Goal: Transaction & Acquisition: Book appointment/travel/reservation

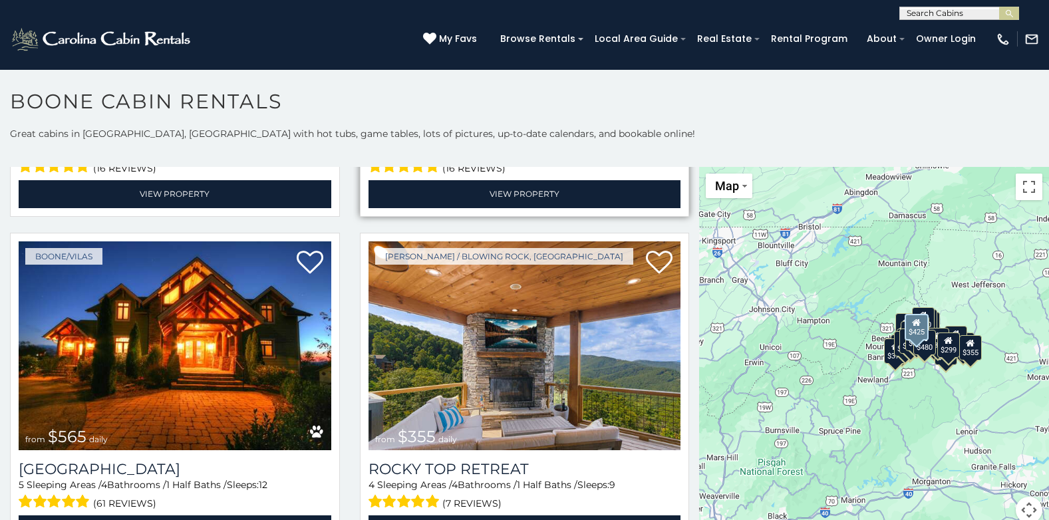
scroll to position [665, 0]
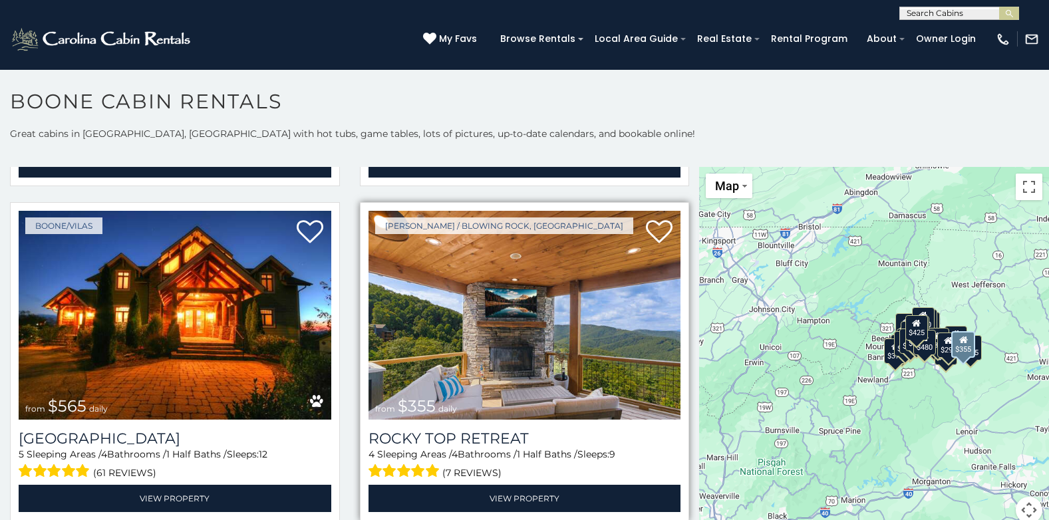
click at [430, 291] on img at bounding box center [525, 316] width 313 height 210
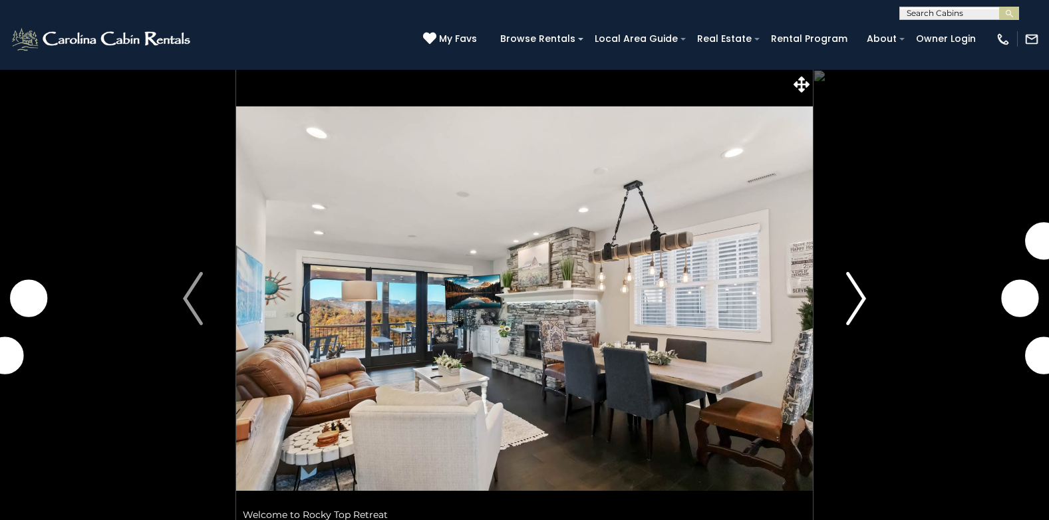
click at [864, 297] on img "Next" at bounding box center [856, 298] width 20 height 53
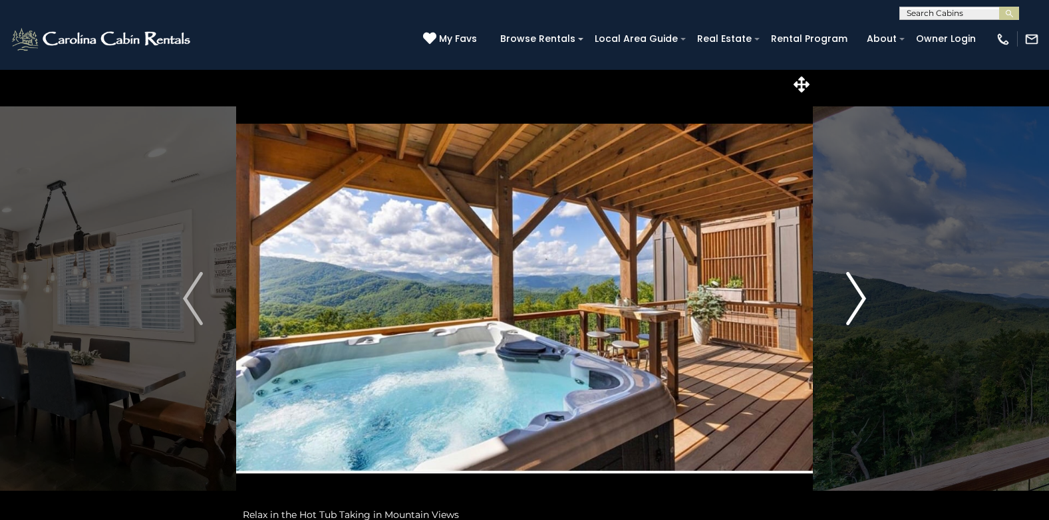
click at [864, 297] on img "Next" at bounding box center [856, 298] width 20 height 53
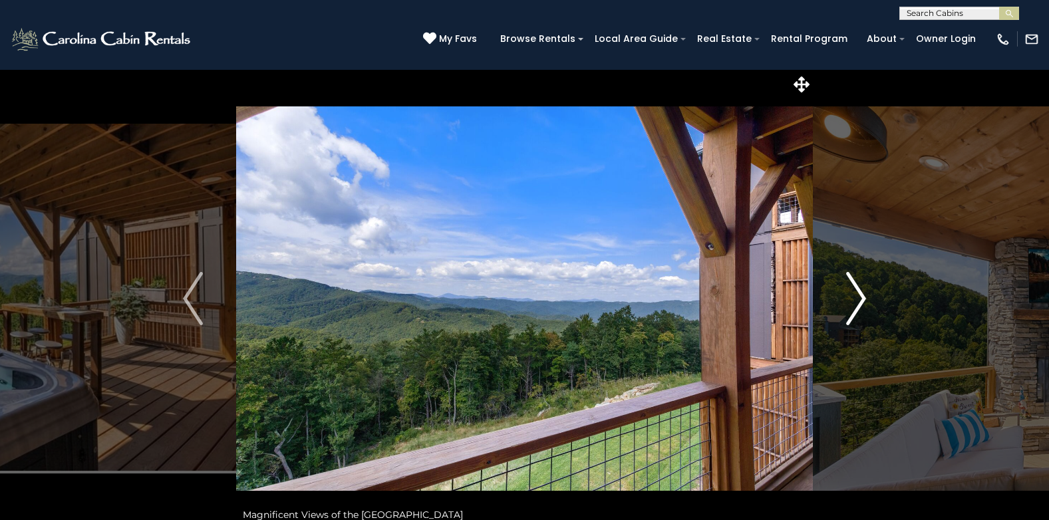
click at [864, 297] on img "Next" at bounding box center [856, 298] width 20 height 53
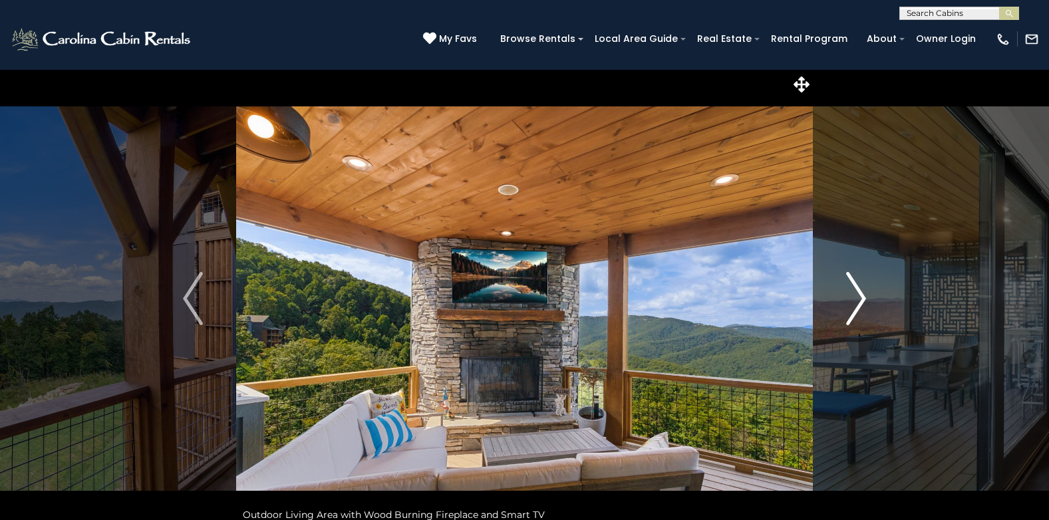
click at [864, 297] on img "Next" at bounding box center [856, 298] width 20 height 53
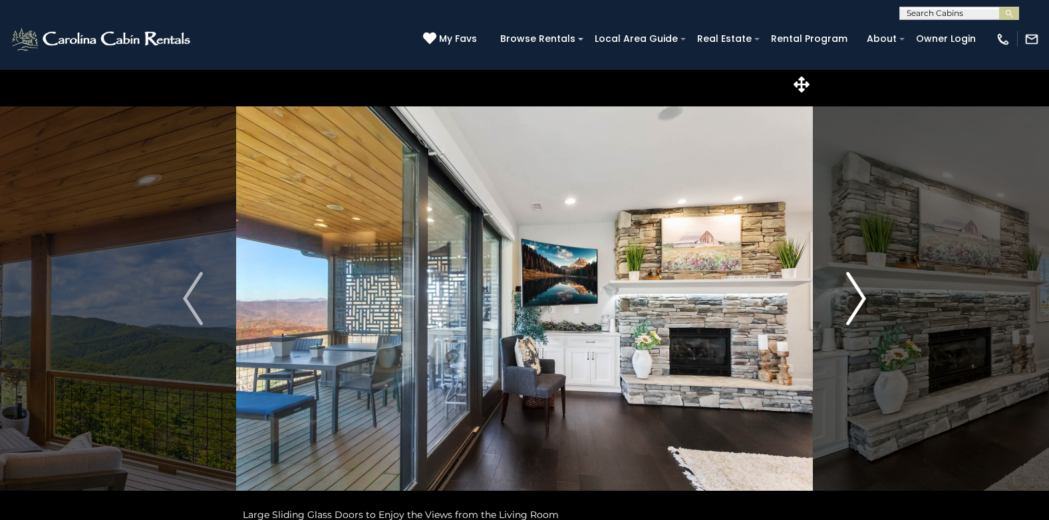
click at [864, 297] on img "Next" at bounding box center [856, 298] width 20 height 53
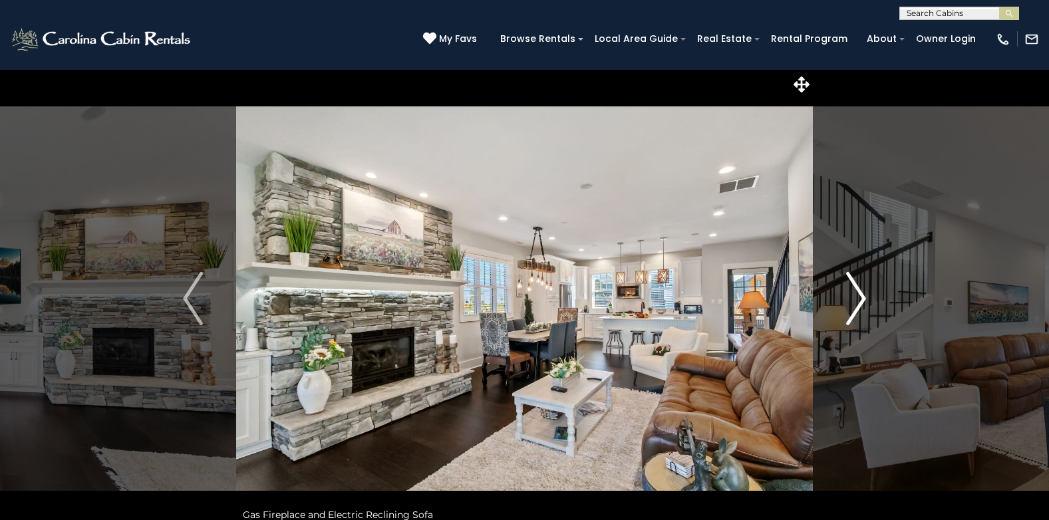
click at [864, 297] on img "Next" at bounding box center [856, 298] width 20 height 53
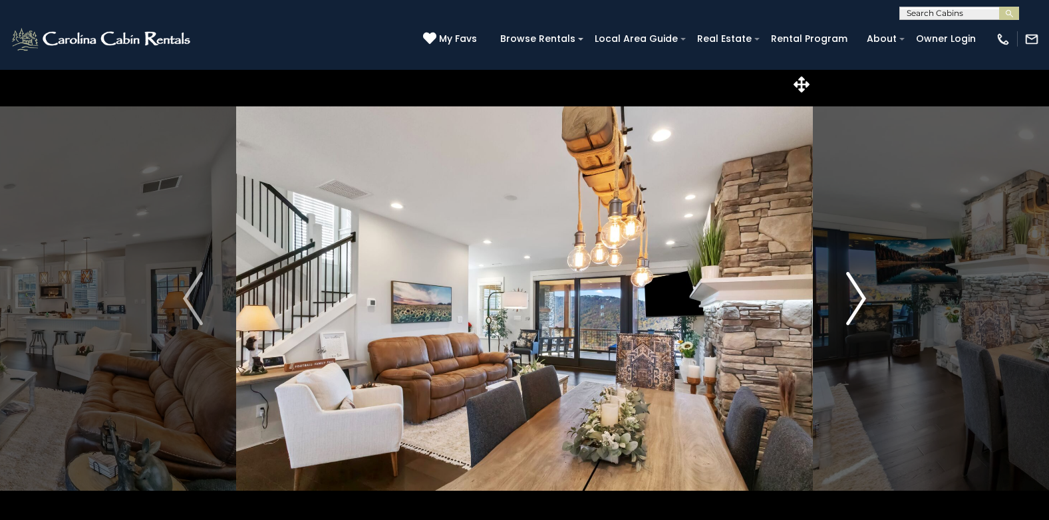
click at [864, 297] on img "Next" at bounding box center [856, 298] width 20 height 53
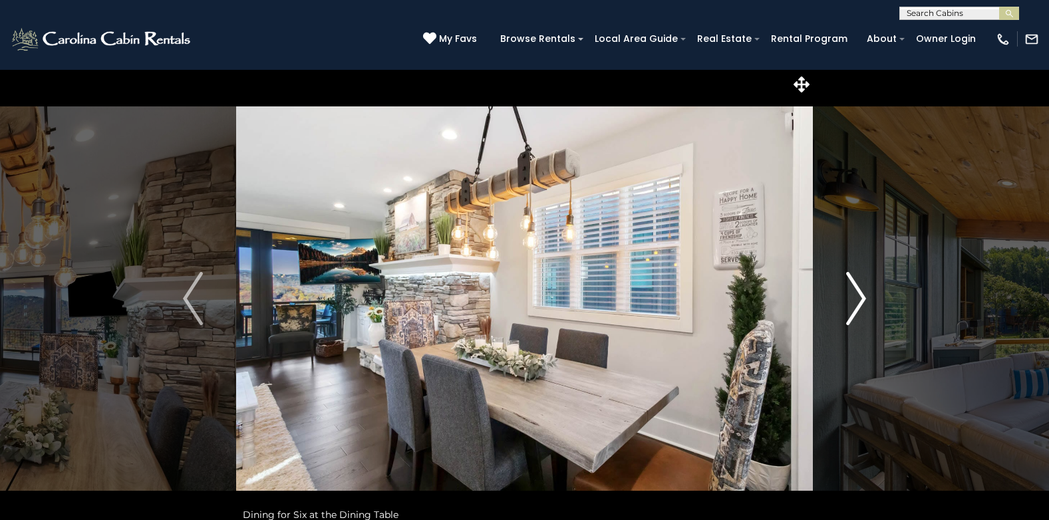
click at [864, 297] on img "Next" at bounding box center [856, 298] width 20 height 53
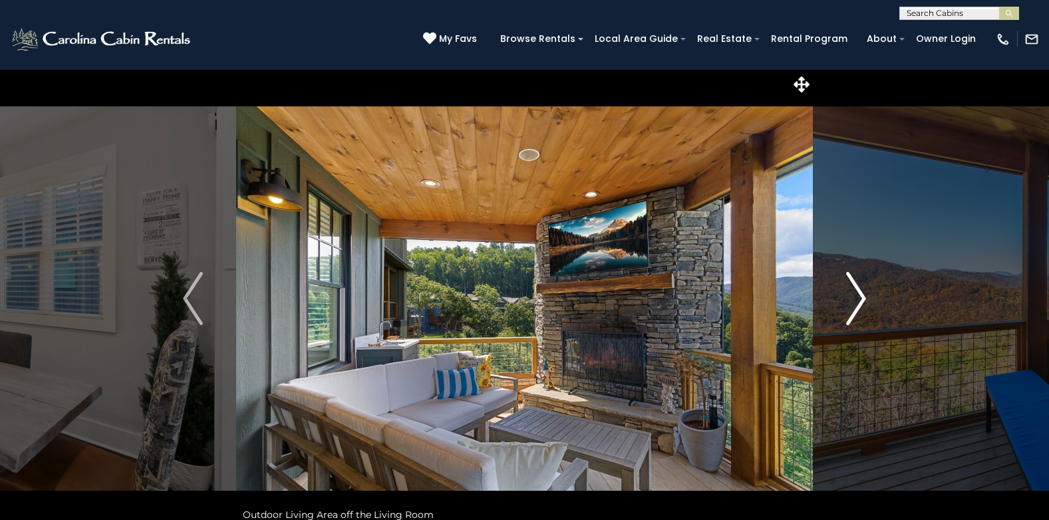
click at [864, 297] on img "Next" at bounding box center [856, 298] width 20 height 53
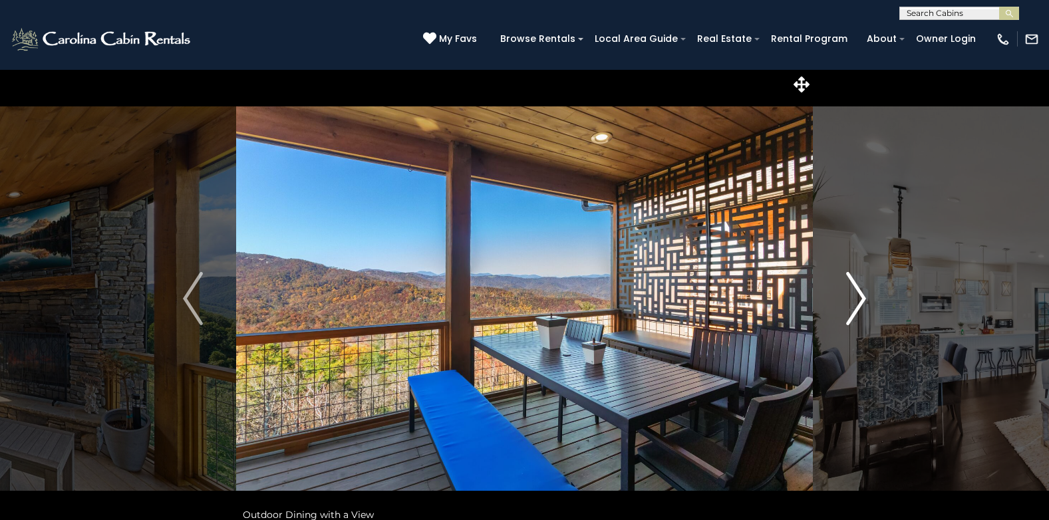
click at [864, 297] on img "Next" at bounding box center [856, 298] width 20 height 53
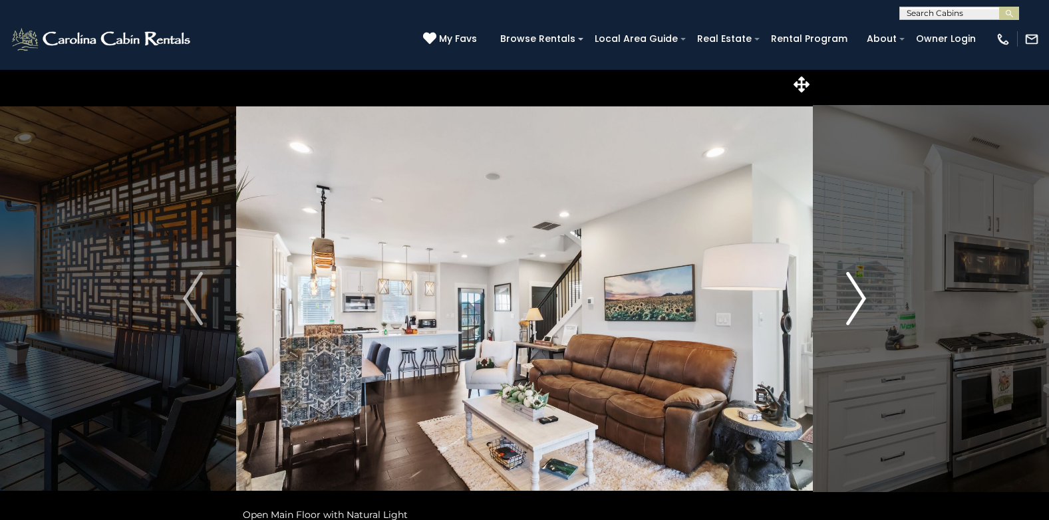
click at [864, 297] on img "Next" at bounding box center [856, 298] width 20 height 53
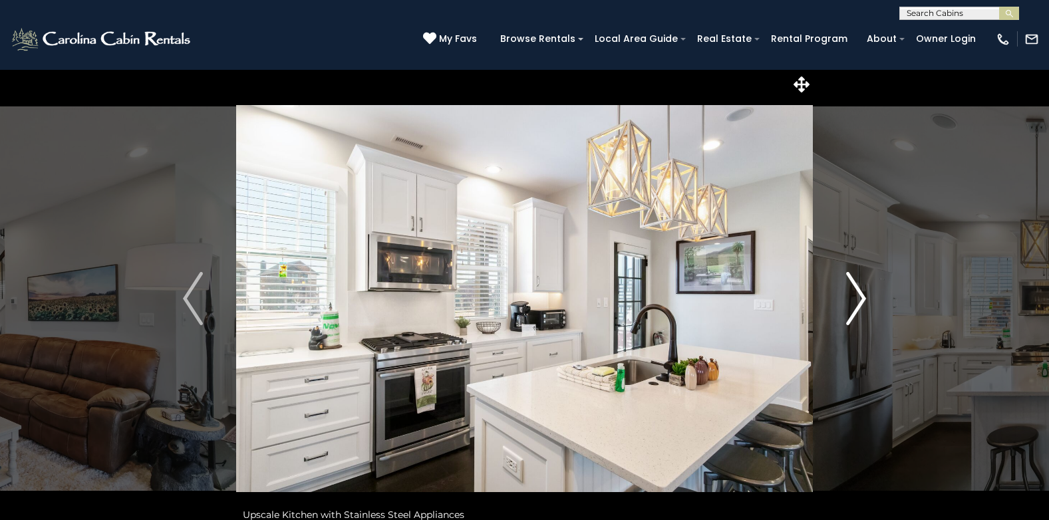
click at [864, 297] on img "Next" at bounding box center [856, 298] width 20 height 53
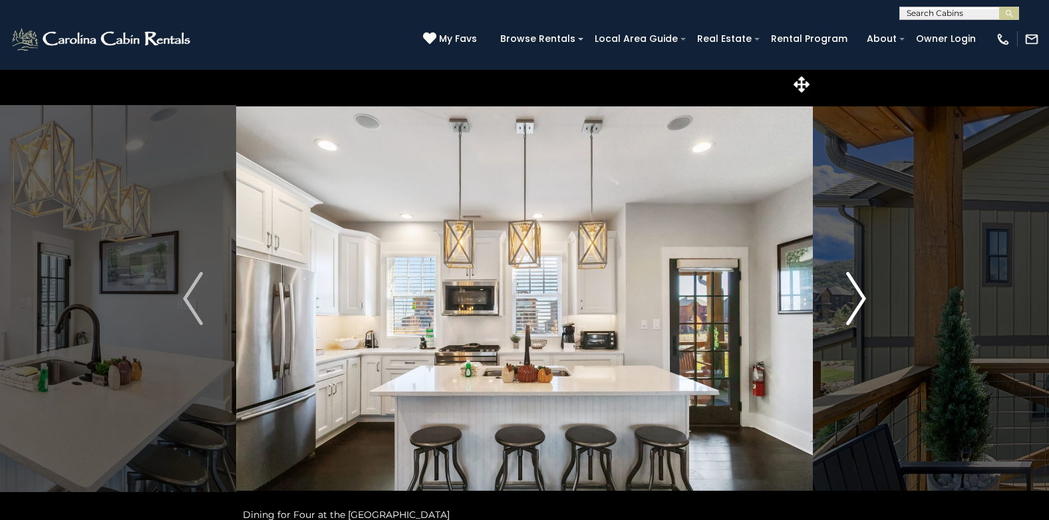
click at [864, 297] on img "Next" at bounding box center [856, 298] width 20 height 53
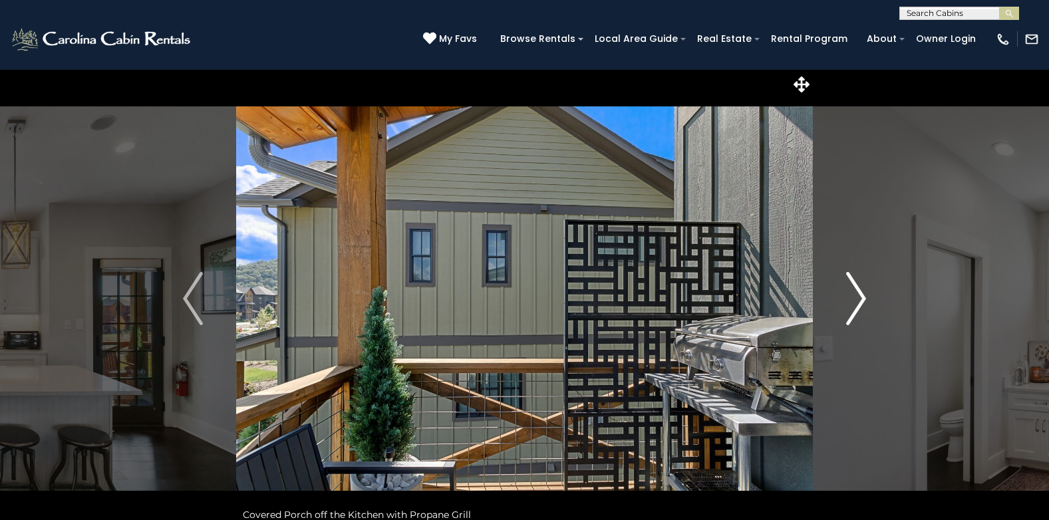
click at [864, 297] on img "Next" at bounding box center [856, 298] width 20 height 53
